Goal: Navigation & Orientation: Find specific page/section

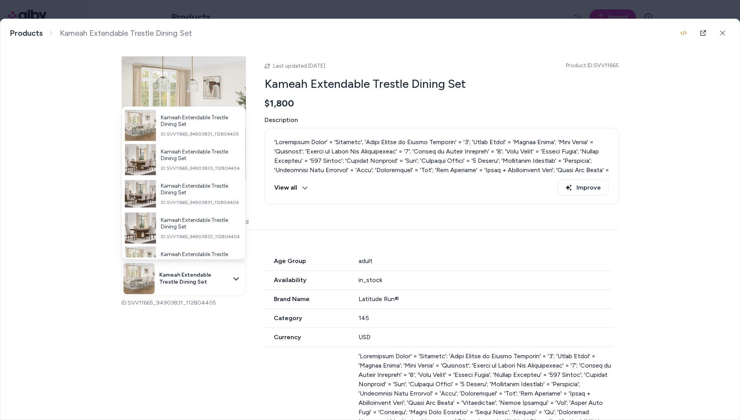
drag, startPoint x: 61, startPoint y: 119, endPoint x: 68, endPoint y: 117, distance: 7.3
click at [63, 118] on div at bounding box center [370, 210] width 740 height 420
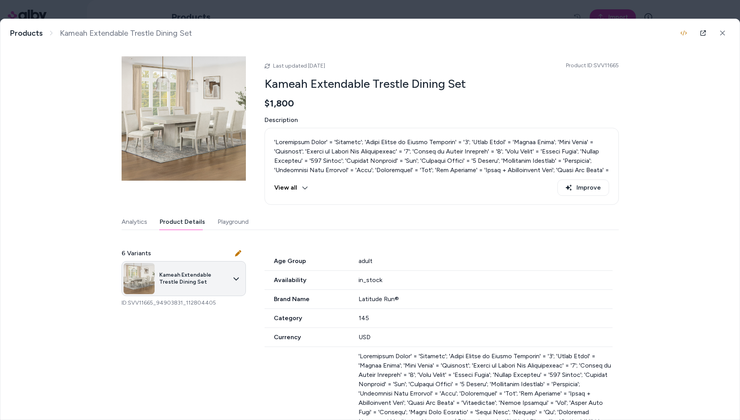
click at [190, 285] on body "Home Agents Inbox Analytics Experiences Knowledge Products Documents Rules Veri…" at bounding box center [370, 210] width 740 height 420
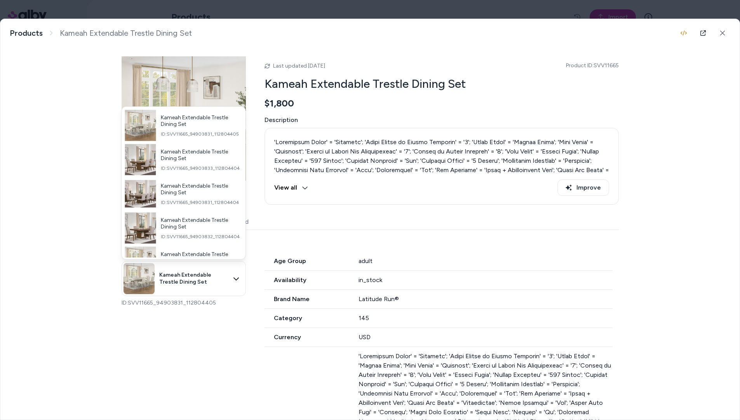
click at [703, 33] on div at bounding box center [370, 210] width 740 height 420
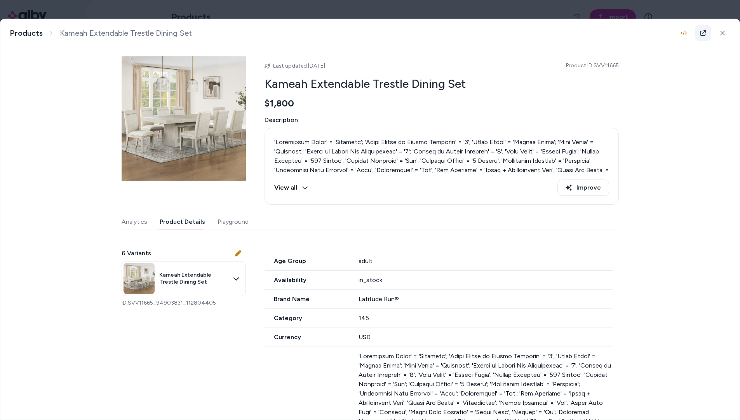
click at [701, 34] on icon at bounding box center [703, 33] width 6 height 6
click at [705, 35] on icon at bounding box center [703, 33] width 6 height 6
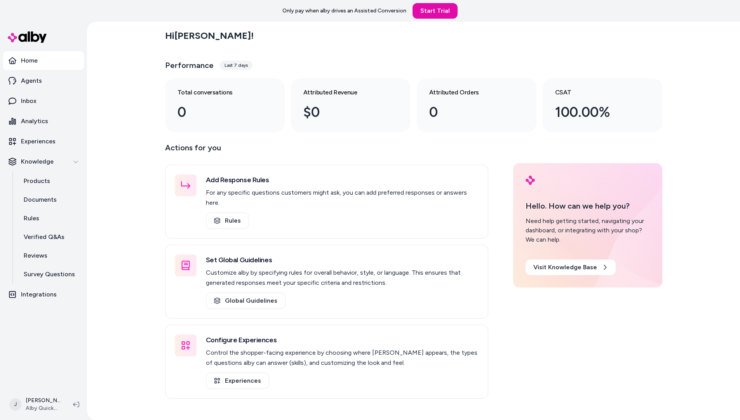
click at [36, 345] on nav "Home Agents Inbox Analytics Experiences Knowledge Products Documents Rules Veri…" at bounding box center [43, 219] width 81 height 336
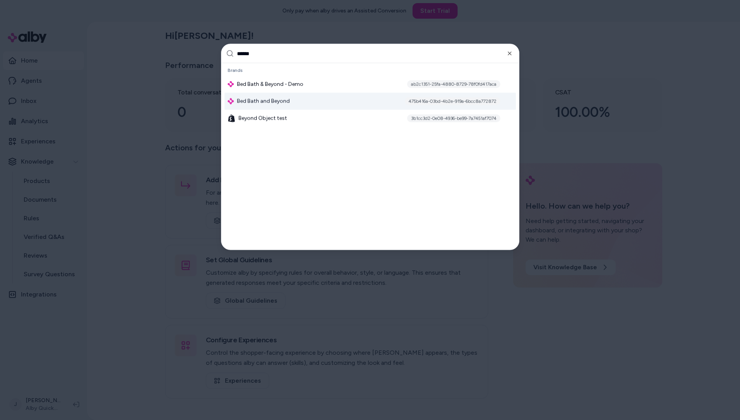
type input "******"
click at [254, 99] on span "Bed Bath and Beyond" at bounding box center [263, 101] width 53 height 8
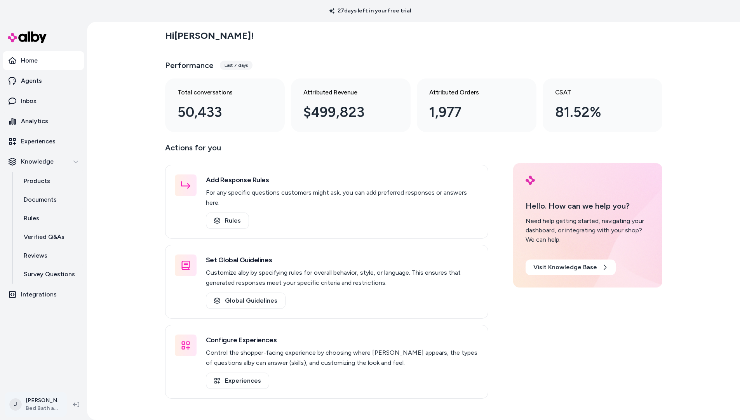
click at [50, 402] on html "27 days left in your free trial Home Agents Inbox Analytics Experiences Knowled…" at bounding box center [370, 210] width 740 height 420
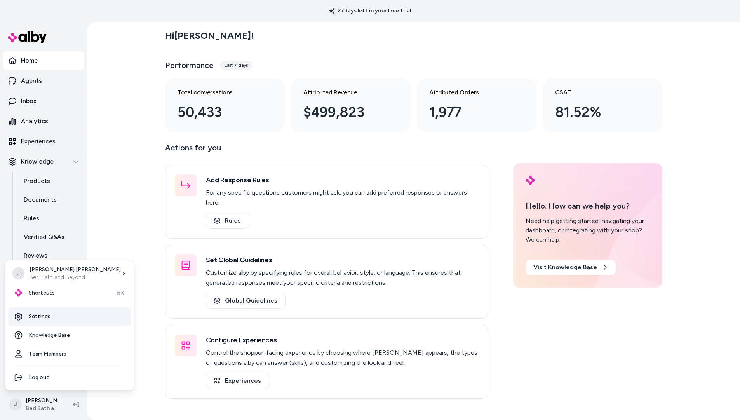
click at [52, 318] on link "Settings" at bounding box center [70, 316] width 122 height 19
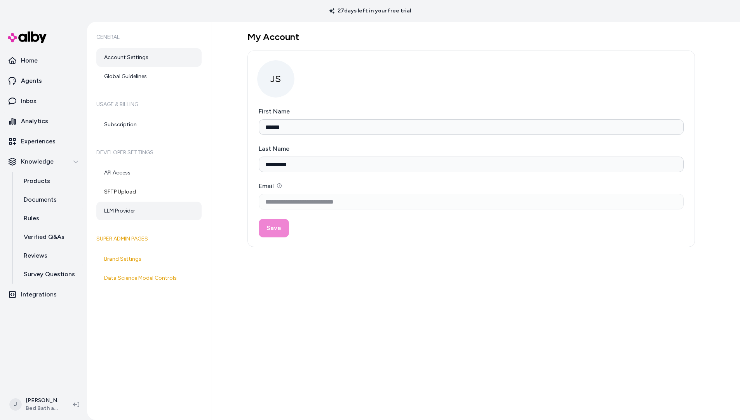
click at [125, 209] on link "LLM Provider" at bounding box center [148, 211] width 105 height 19
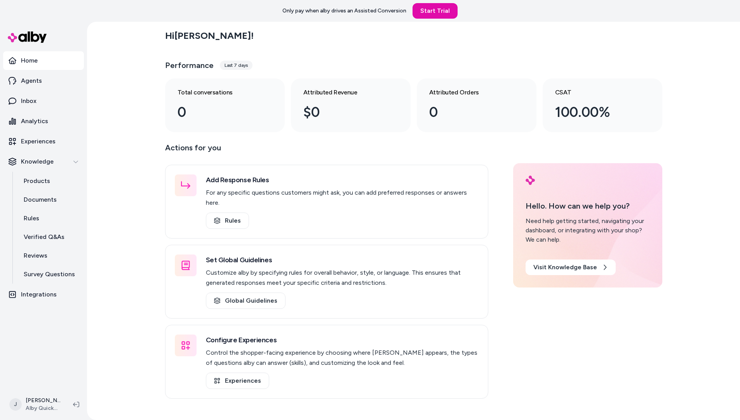
click at [127, 140] on div "Hi Jackie ! Performance Last 7 days Total conversations 0 Attributed Revenue $0…" at bounding box center [413, 221] width 653 height 398
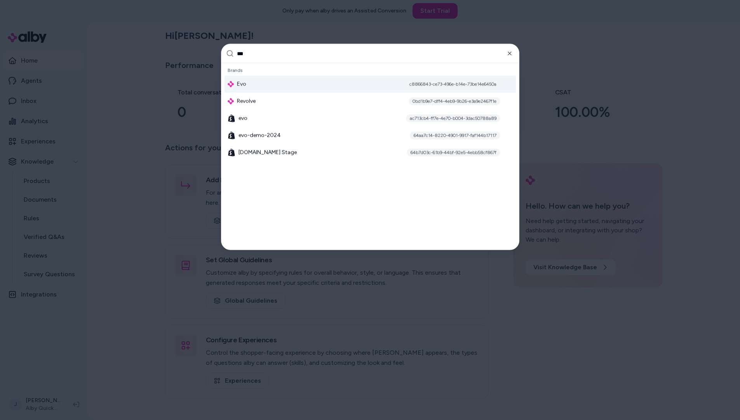
type input "***"
click at [257, 84] on div "Evo c8866843-ce73-496e-b14e-73be14e6450a" at bounding box center [369, 84] width 291 height 17
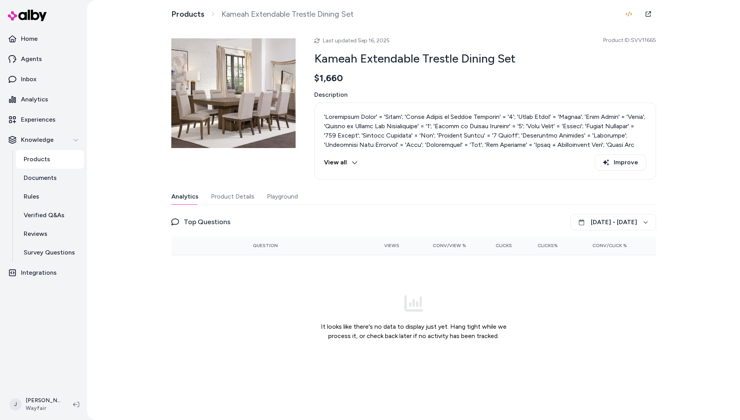
click at [238, 197] on button "Product Details" at bounding box center [232, 197] width 43 height 16
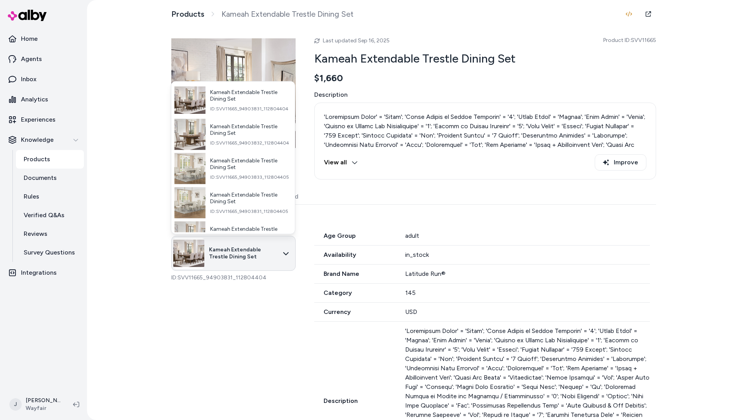
click at [234, 264] on html "Home Agents Inbox Analytics Experiences Knowledge Products Documents Rules Veri…" at bounding box center [370, 210] width 740 height 420
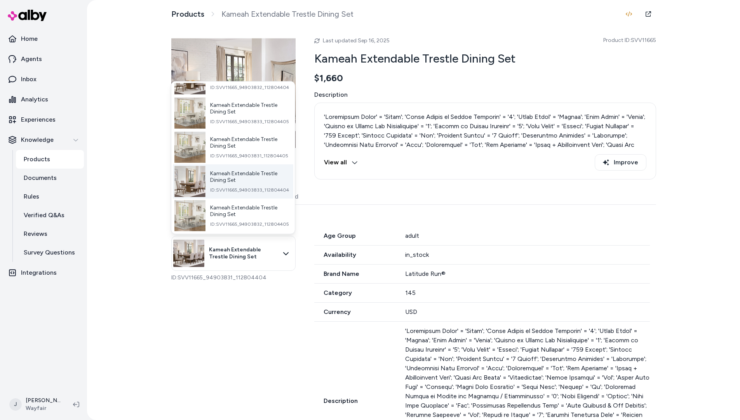
click at [234, 186] on span "ID: SVV11665_94903833_112804404" at bounding box center [249, 189] width 79 height 6
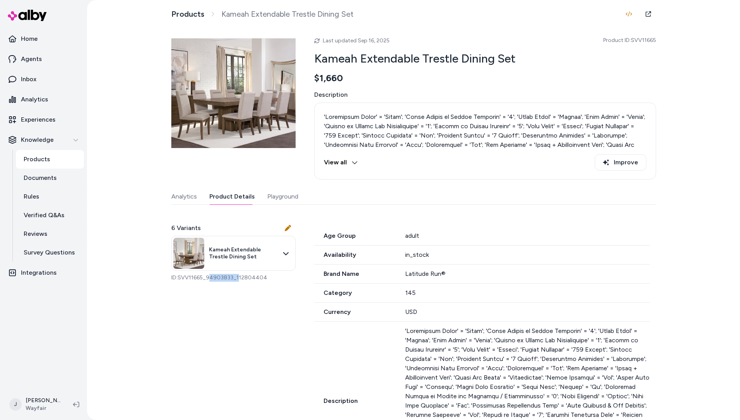
drag, startPoint x: 210, startPoint y: 278, endPoint x: 235, endPoint y: 276, distance: 25.7
click at [235, 276] on p "ID: SVV11665_94903833_112804404" at bounding box center [233, 278] width 124 height 8
drag, startPoint x: 264, startPoint y: 277, endPoint x: 73, endPoint y: 199, distance: 206.5
click at [260, 276] on p "ID: SVV11665_94903833_112804404" at bounding box center [233, 278] width 124 height 8
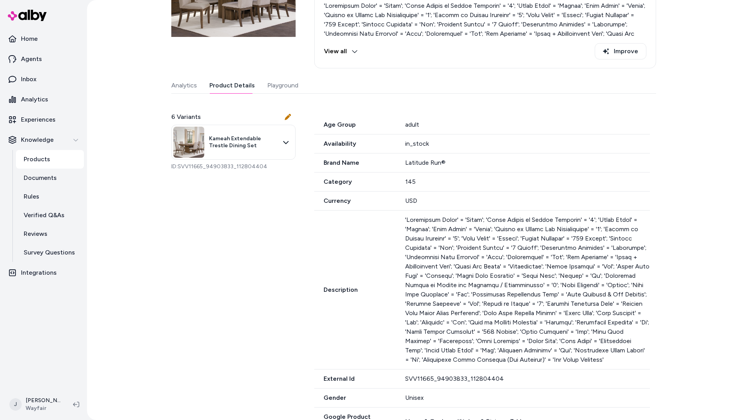
scroll to position [111, 0]
drag, startPoint x: 441, startPoint y: 379, endPoint x: 256, endPoint y: 357, distance: 186.5
click at [392, 376] on div "External Id SVV11665_94903833_112804404" at bounding box center [481, 378] width 335 height 19
copy div "SVV11665_94903833_112804404"
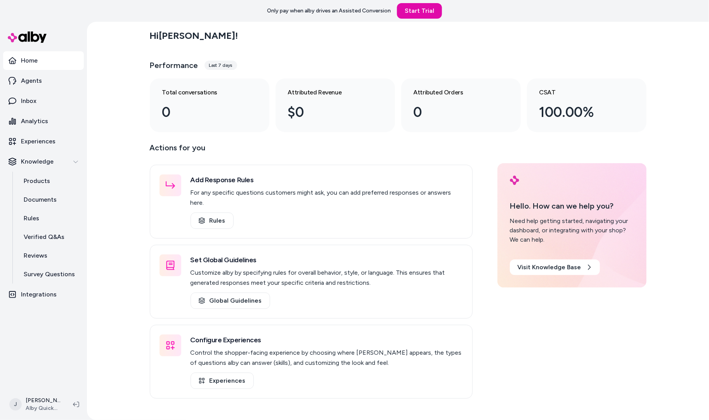
drag, startPoint x: 120, startPoint y: 142, endPoint x: 136, endPoint y: 144, distance: 16.5
click at [136, 144] on div "Hi [PERSON_NAME] ! Performance Last 7 days Total conversations 0 Attributed Rev…" at bounding box center [398, 221] width 622 height 398
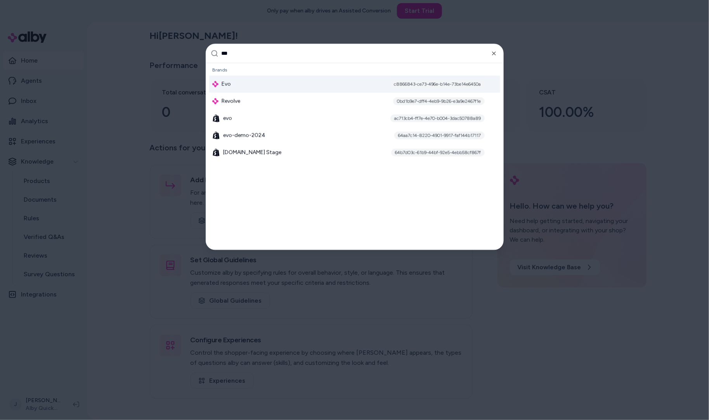
type input "***"
click at [233, 77] on div "Evo c8866843-ce73-496e-b14e-73be14e6450a" at bounding box center [354, 84] width 291 height 17
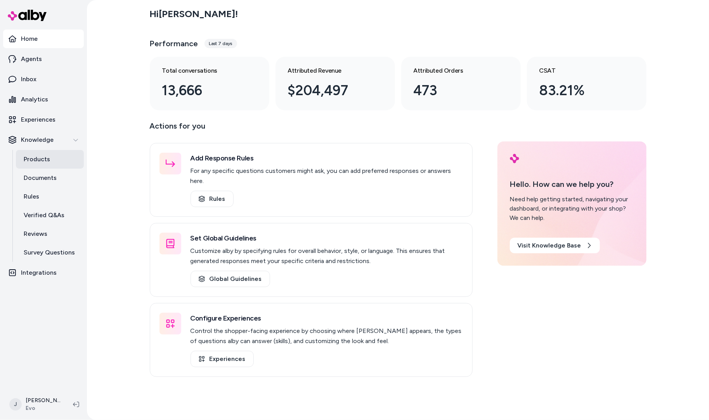
click at [36, 155] on p "Products" at bounding box center [37, 159] width 26 height 9
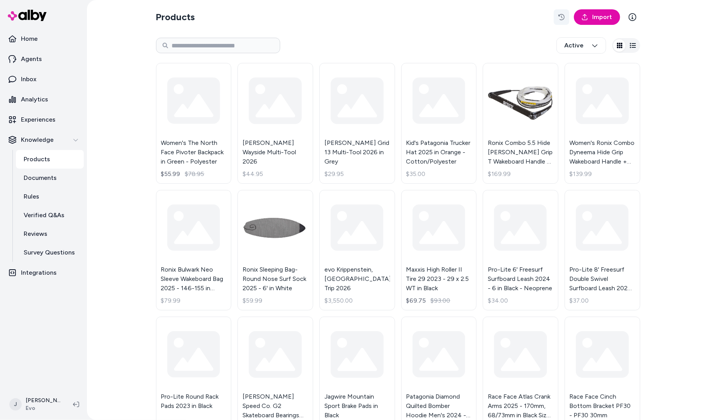
click at [560, 15] on icon "button" at bounding box center [562, 17] width 6 height 6
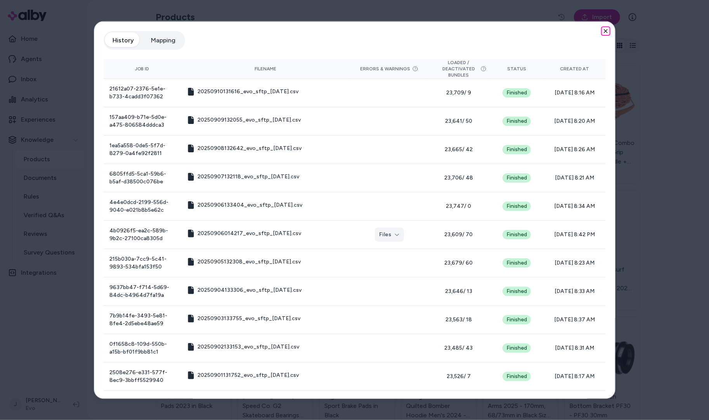
click at [603, 30] on icon "button" at bounding box center [606, 31] width 6 height 6
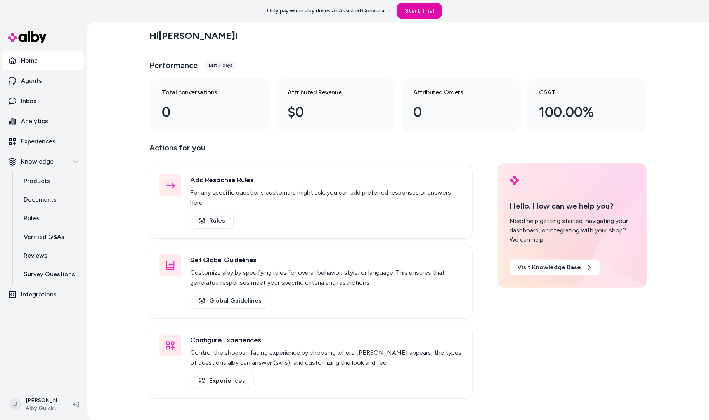
click at [118, 231] on div "Hi Jackie ! Performance Last 7 days Total conversations 0 Attributed Revenue $0…" at bounding box center [398, 221] width 622 height 398
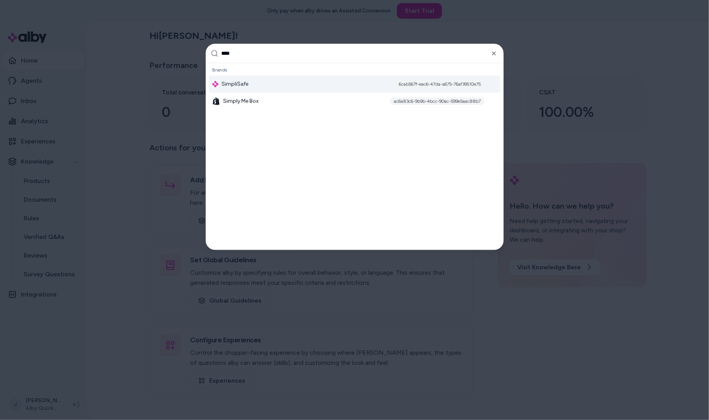
type input "****"
click at [238, 85] on span "SimpliSafe" at bounding box center [235, 84] width 27 height 8
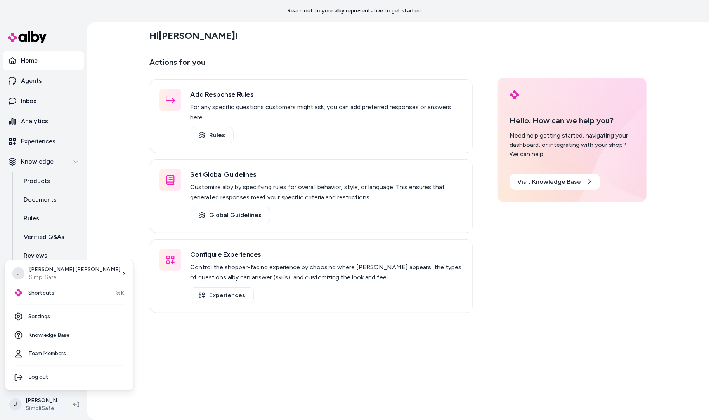
click at [43, 403] on html "Reach out to your alby representative to get started. Home Agents Inbox Analyti…" at bounding box center [354, 210] width 709 height 420
click at [46, 85] on html "Reach out to your alby representative to get started. Home Agents Inbox Analyti…" at bounding box center [354, 210] width 709 height 420
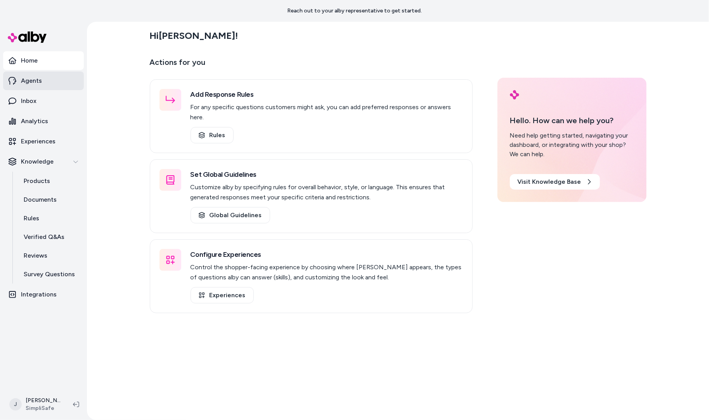
click at [43, 84] on link "Agents" at bounding box center [43, 80] width 81 height 19
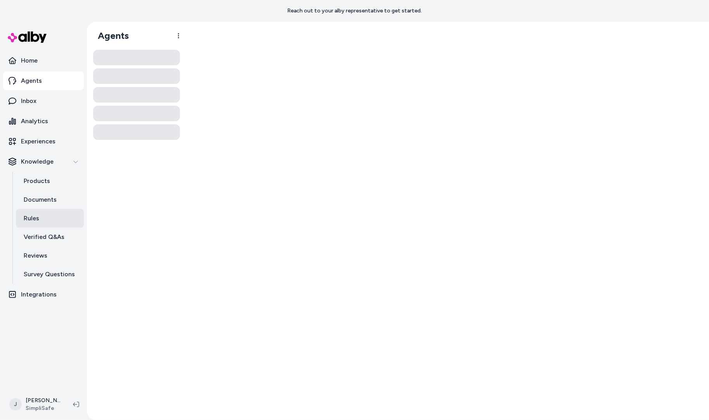
click at [30, 218] on p "Rules" at bounding box center [32, 218] width 16 height 9
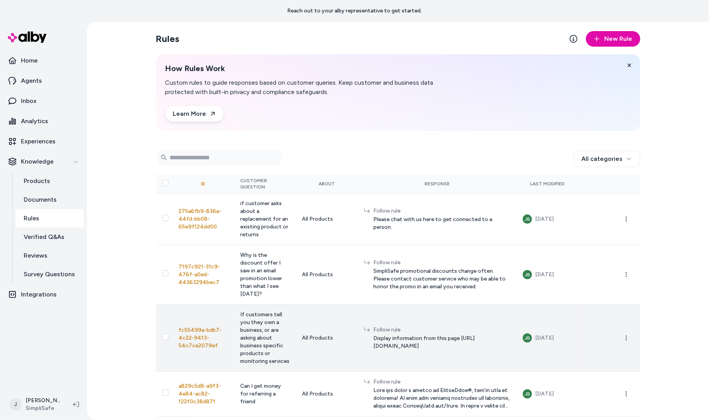
scroll to position [68, 0]
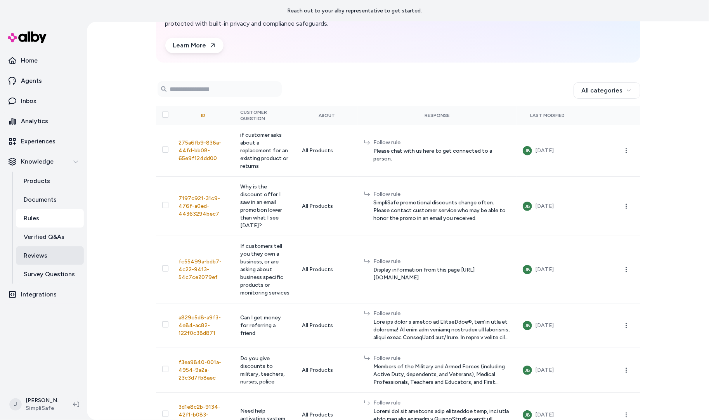
click at [37, 255] on p "Reviews" at bounding box center [36, 255] width 24 height 9
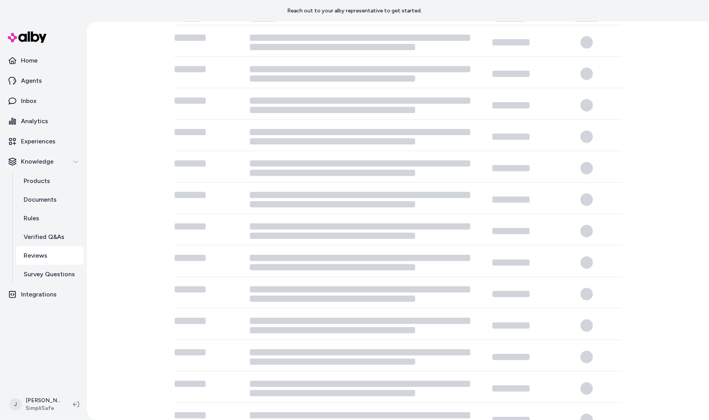
scroll to position [22, 0]
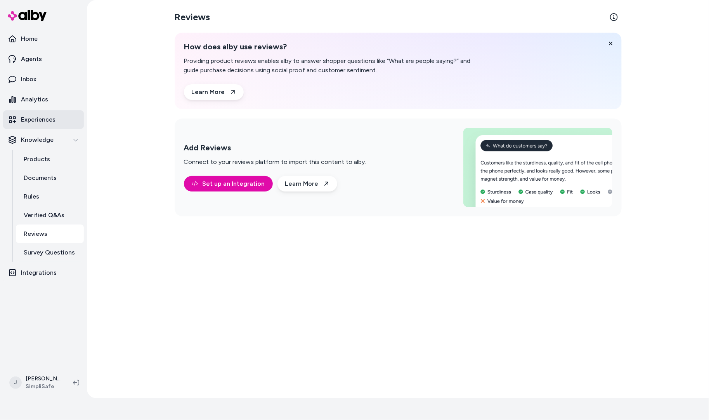
click at [37, 114] on link "Experiences" at bounding box center [43, 119] width 81 height 19
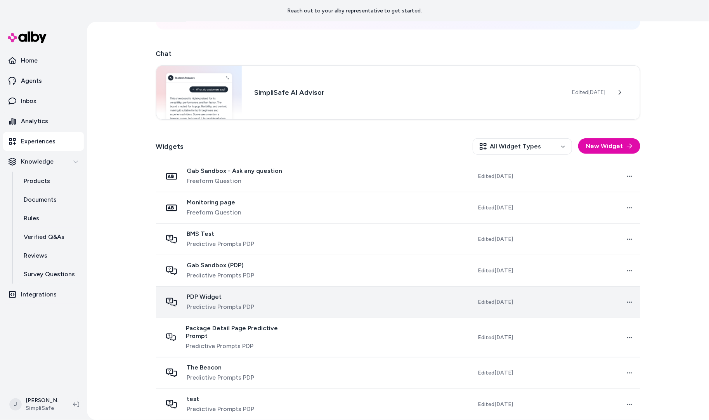
scroll to position [153, 0]
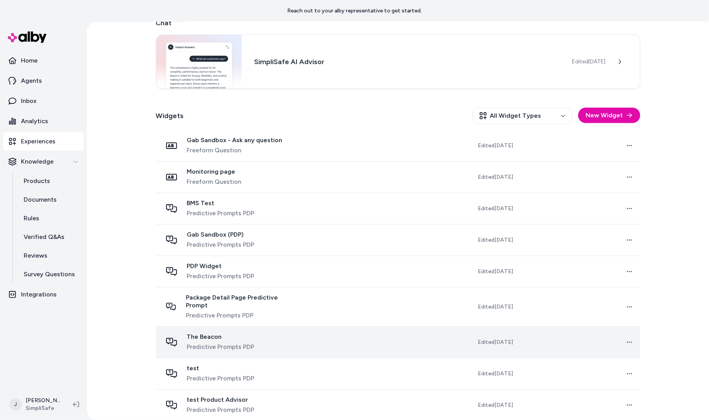
click at [313, 339] on td at bounding box center [359, 341] width 121 height 31
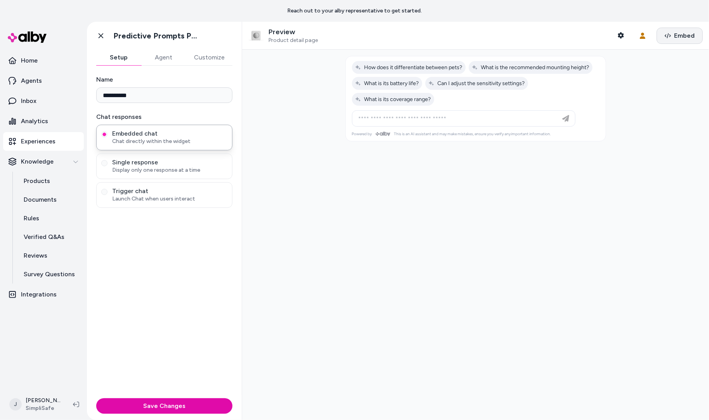
click at [680, 35] on span "Embed" at bounding box center [684, 35] width 21 height 9
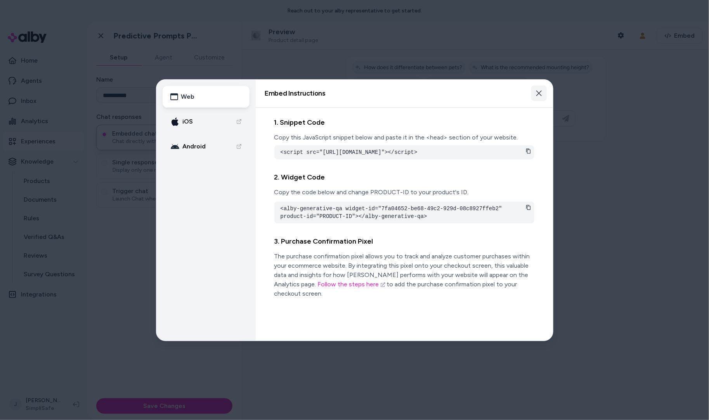
drag, startPoint x: 542, startPoint y: 93, endPoint x: 431, endPoint y: 66, distance: 115.0
click at [542, 93] on button "Close" at bounding box center [540, 93] width 16 height 16
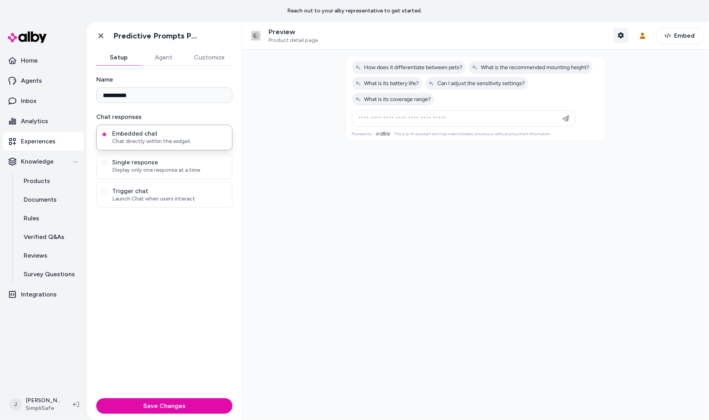
click at [623, 35] on icon "button" at bounding box center [621, 35] width 6 height 6
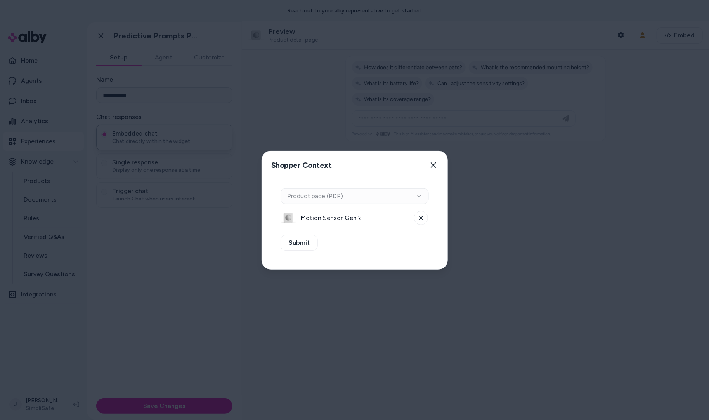
drag, startPoint x: 435, startPoint y: 163, endPoint x: 403, endPoint y: 153, distance: 33.8
click at [435, 163] on icon "button" at bounding box center [434, 165] width 6 height 6
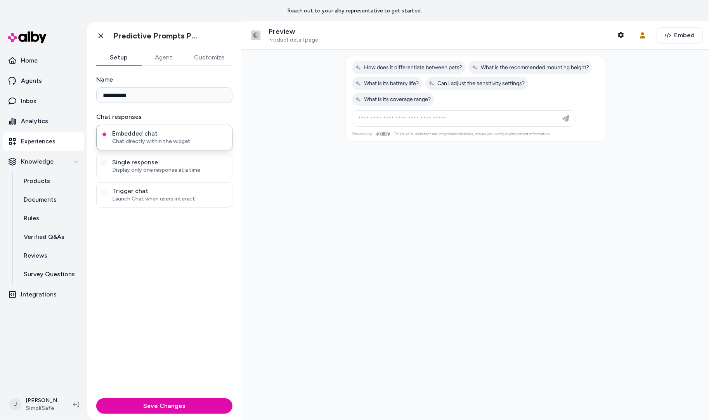
click at [410, 67] on span "How does it differentiate between pets?" at bounding box center [409, 67] width 108 height 7
type input "**********"
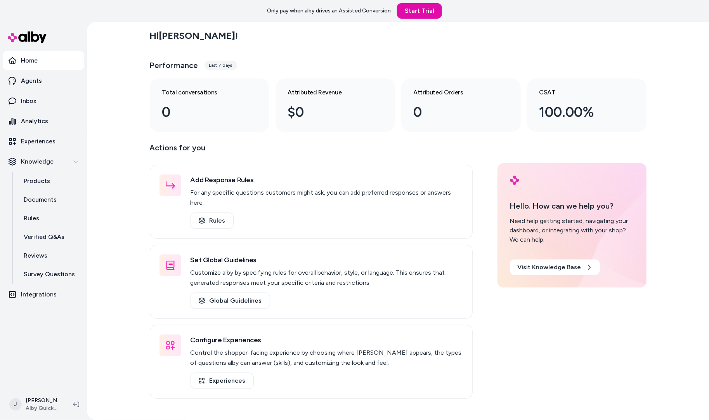
drag, startPoint x: 113, startPoint y: 266, endPoint x: 117, endPoint y: 260, distance: 7.2
click at [114, 266] on div "Hi [PERSON_NAME] ! Performance Last 7 days Total conversations 0 Attributed Rev…" at bounding box center [398, 221] width 622 height 398
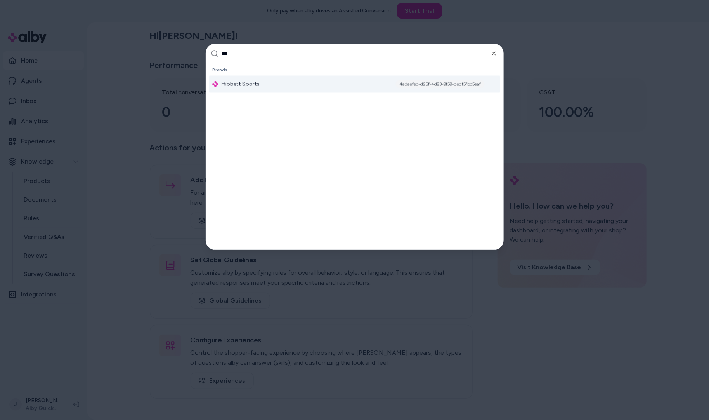
type input "***"
click at [267, 78] on div "Hibbett Sports 4adaefec-d25f-4d93-9f59-dedf5fbc5eaf" at bounding box center [354, 84] width 291 height 17
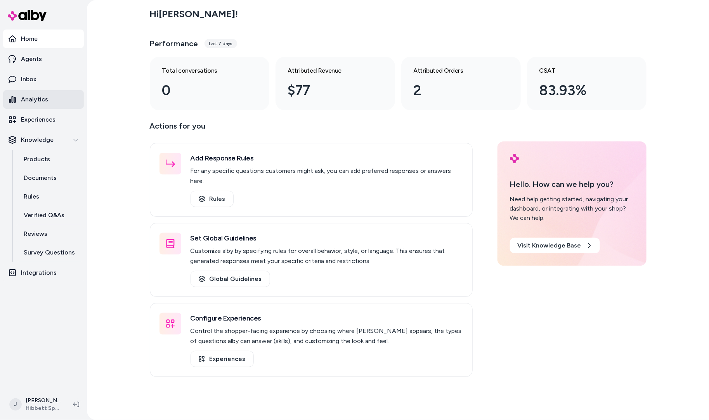
click at [36, 100] on p "Analytics" at bounding box center [34, 99] width 27 height 9
